Goal: Task Accomplishment & Management: Manage account settings

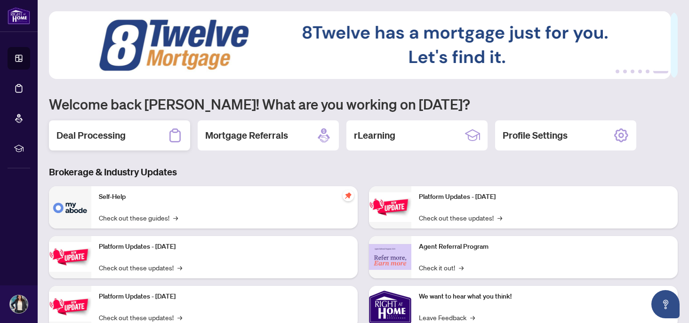
click at [142, 134] on div "Deal Processing" at bounding box center [119, 136] width 141 height 30
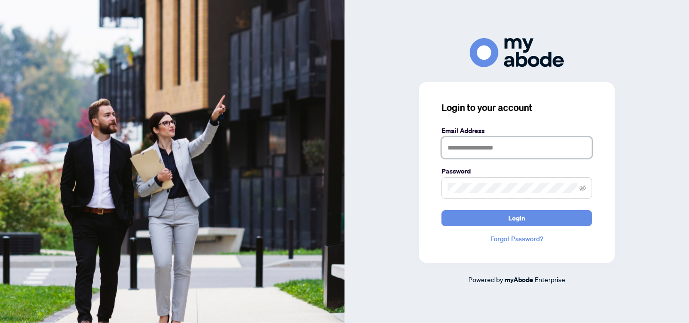
type input "**********"
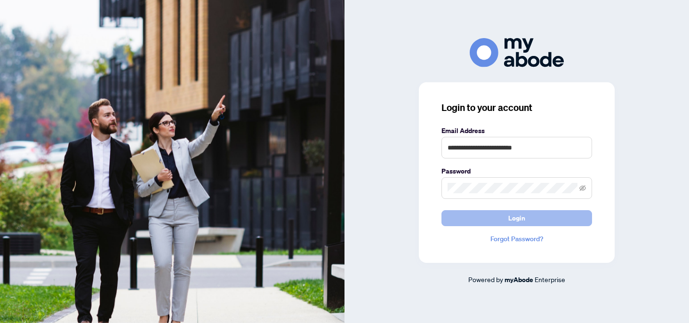
click at [523, 218] on span "Login" at bounding box center [517, 218] width 17 height 15
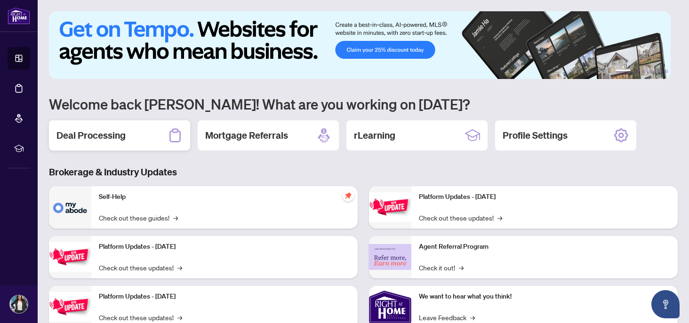
click at [118, 142] on div "Deal Processing" at bounding box center [119, 136] width 141 height 30
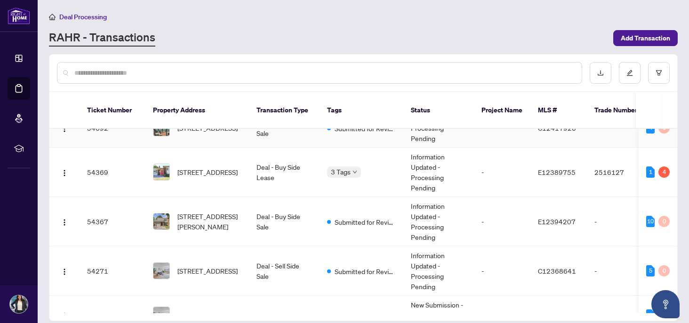
scroll to position [3, 0]
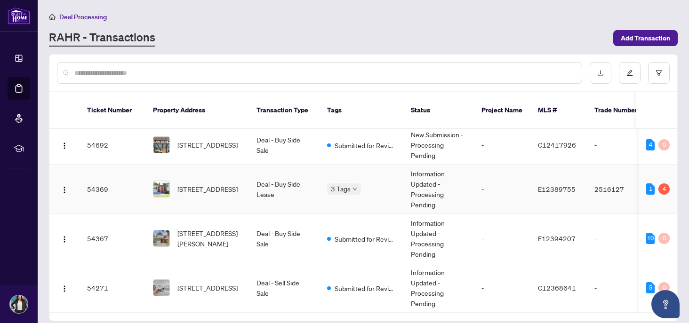
click at [185, 184] on span "[STREET_ADDRESS]" at bounding box center [208, 189] width 60 height 10
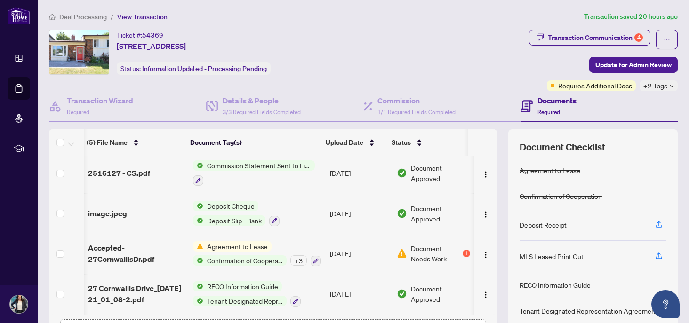
scroll to position [44, 1]
click at [559, 41] on div "Transaction Communication 4" at bounding box center [595, 37] width 95 height 15
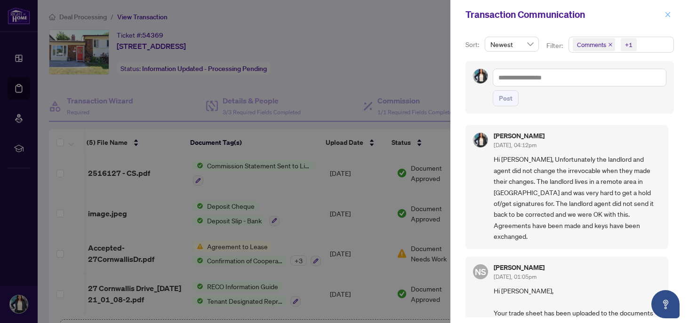
click at [667, 13] on icon "close" at bounding box center [668, 14] width 5 height 5
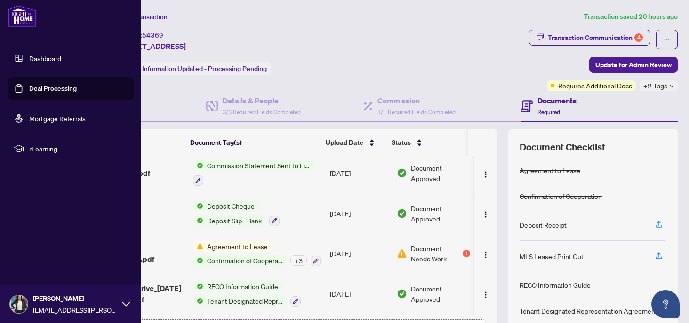
click at [29, 61] on link "Dashboard" at bounding box center [45, 58] width 32 height 8
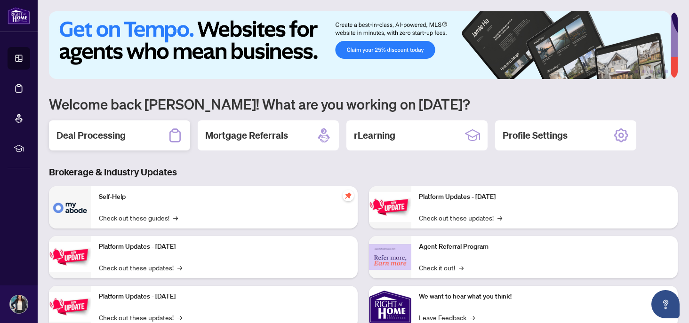
click at [122, 129] on h2 "Deal Processing" at bounding box center [91, 135] width 69 height 13
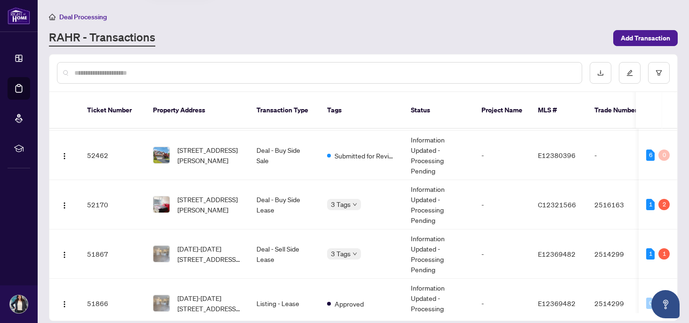
scroll to position [225, 0]
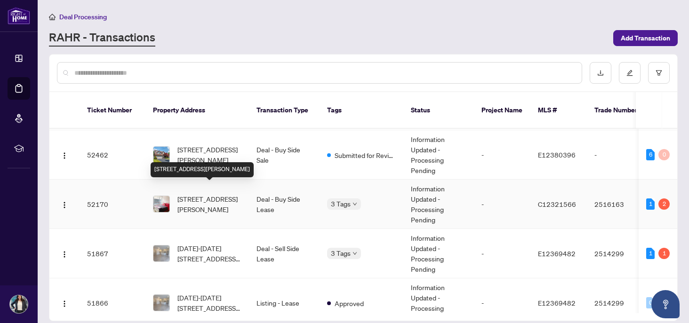
click at [207, 194] on span "[STREET_ADDRESS][PERSON_NAME]" at bounding box center [210, 204] width 64 height 21
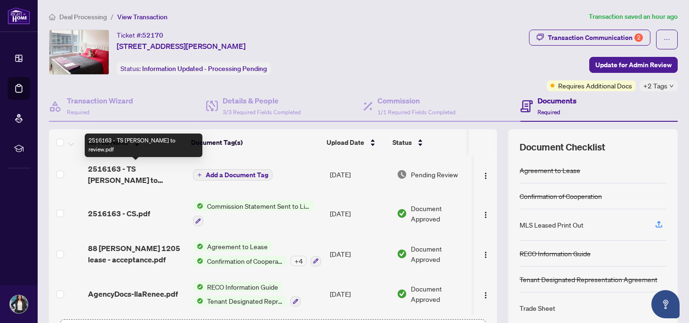
click at [136, 167] on span "2516163 - TS [PERSON_NAME] to review.pdf" at bounding box center [136, 174] width 97 height 23
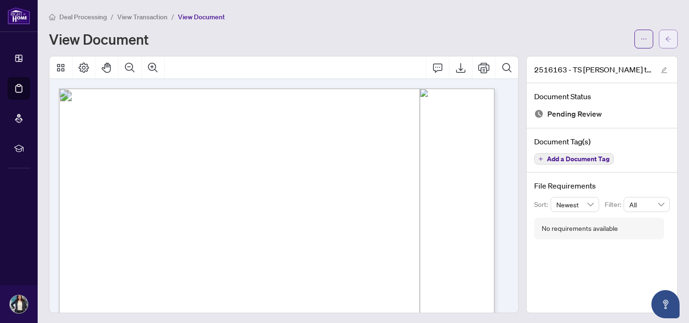
click at [665, 34] on span "button" at bounding box center [668, 39] width 7 height 15
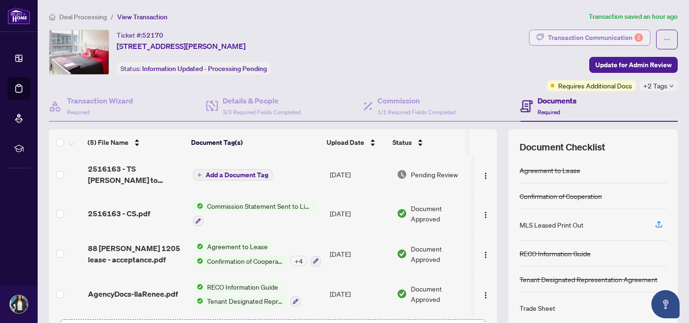
click at [589, 35] on div "Transaction Communication 2" at bounding box center [595, 37] width 95 height 15
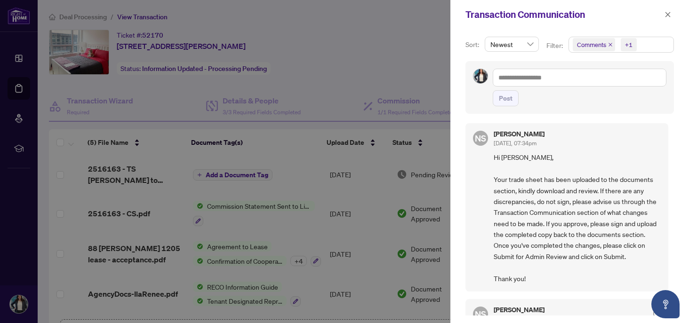
click at [388, 48] on div at bounding box center [344, 161] width 689 height 323
click at [670, 11] on icon "close" at bounding box center [668, 14] width 7 height 7
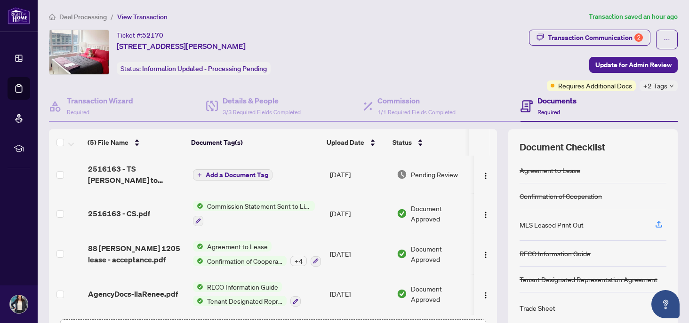
click at [247, 172] on span "Add a Document Tag" at bounding box center [237, 175] width 63 height 7
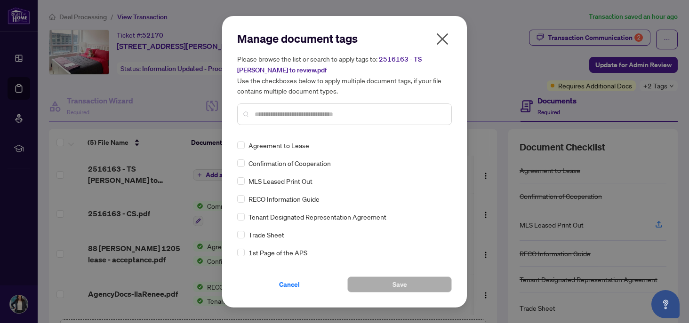
click at [285, 112] on input "text" at bounding box center [349, 114] width 189 height 10
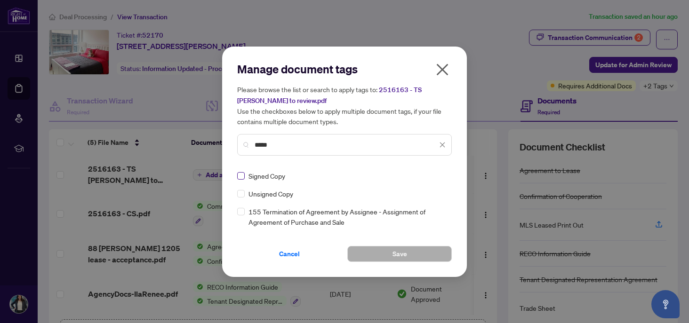
type input "*****"
click at [367, 257] on button "Save" at bounding box center [399, 254] width 105 height 16
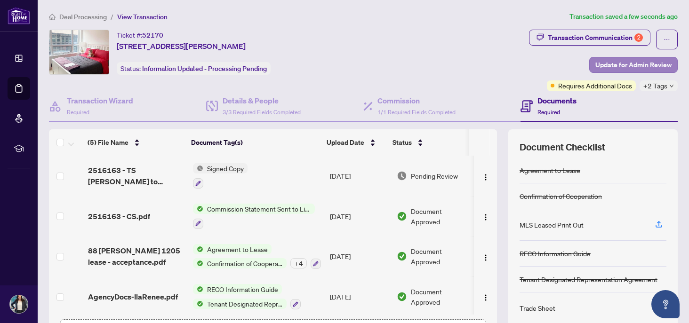
click at [603, 63] on span "Update for Admin Review" at bounding box center [634, 64] width 76 height 15
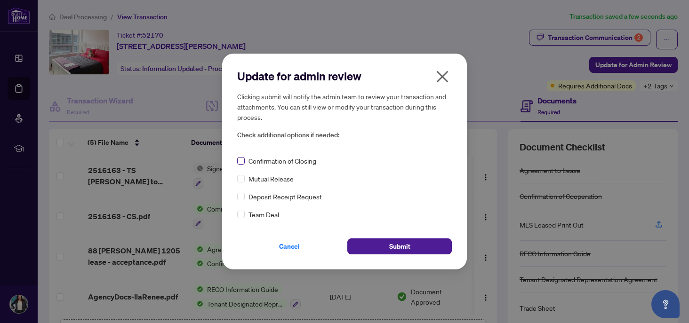
click at [243, 159] on span at bounding box center [241, 161] width 8 height 8
click at [400, 239] on span "Submit" at bounding box center [399, 246] width 21 height 15
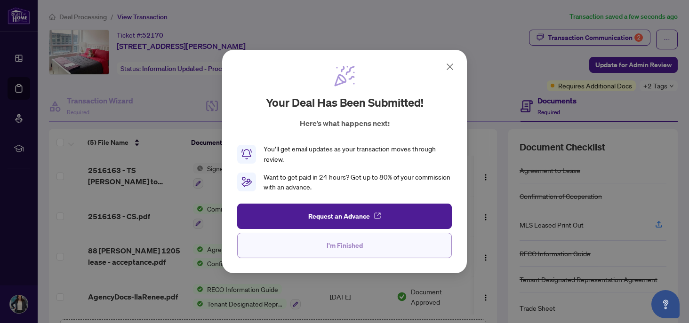
click at [364, 242] on button "I'm Finished" at bounding box center [344, 245] width 215 height 25
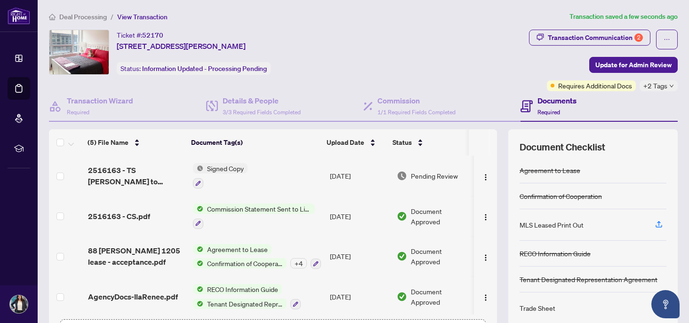
click at [446, 36] on div "Ticket #: 52170 [STREET_ADDRESS][PERSON_NAME] Status: Information Updated - Pro…" at bounding box center [287, 52] width 477 height 45
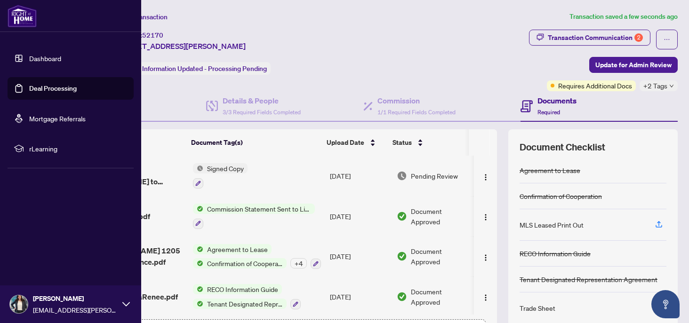
click at [29, 54] on link "Dashboard" at bounding box center [45, 58] width 32 height 8
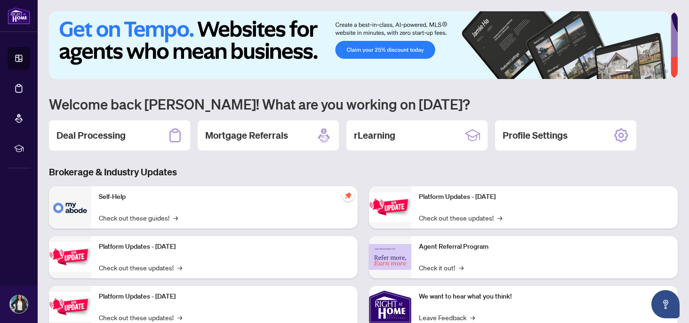
click at [157, 162] on div "1 2 3 4 5 6 Welcome back [PERSON_NAME]! What are you working on [DATE]? Deal Pr…" at bounding box center [363, 201] width 629 height 381
